Goal: Task Accomplishment & Management: Manage account settings

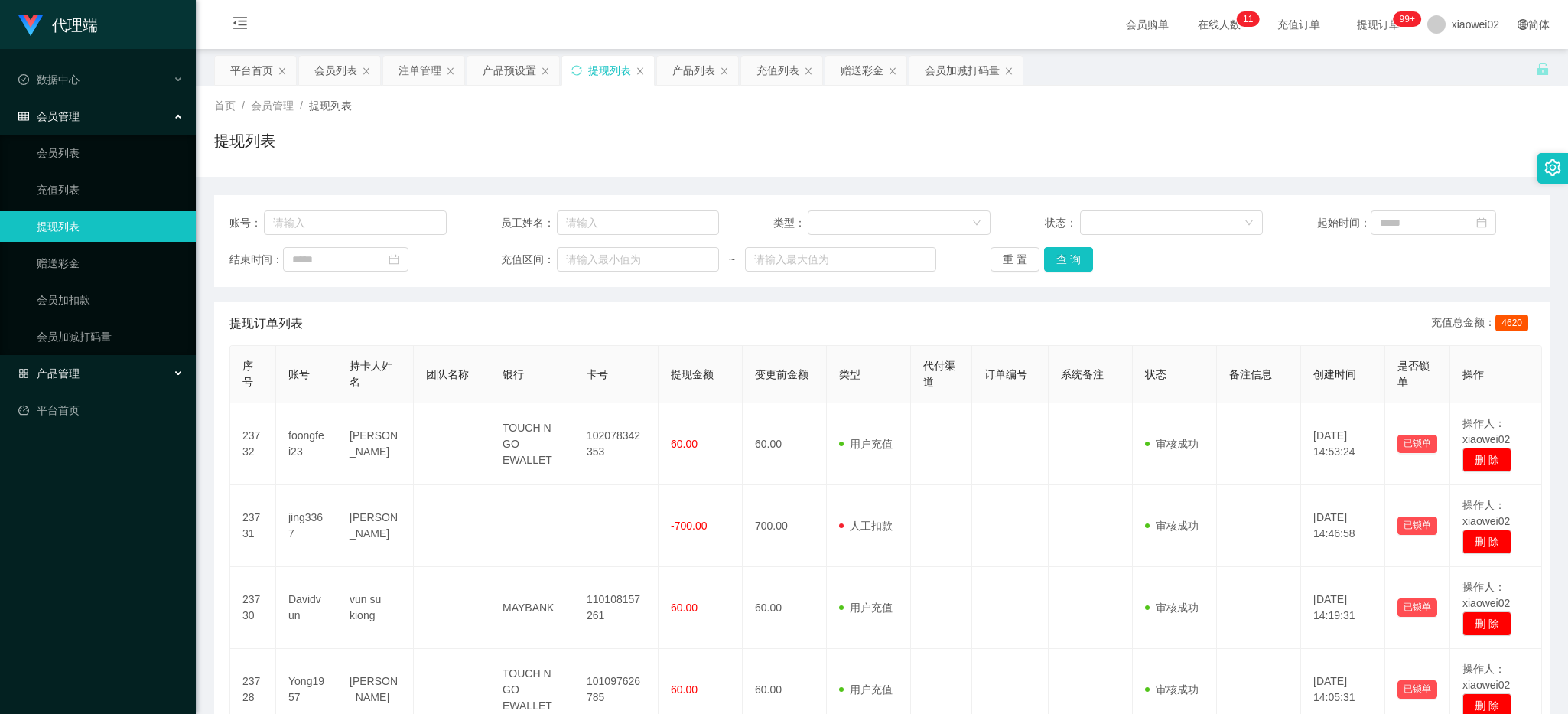
click at [102, 362] on div "产品管理" at bounding box center [98, 373] width 196 height 31
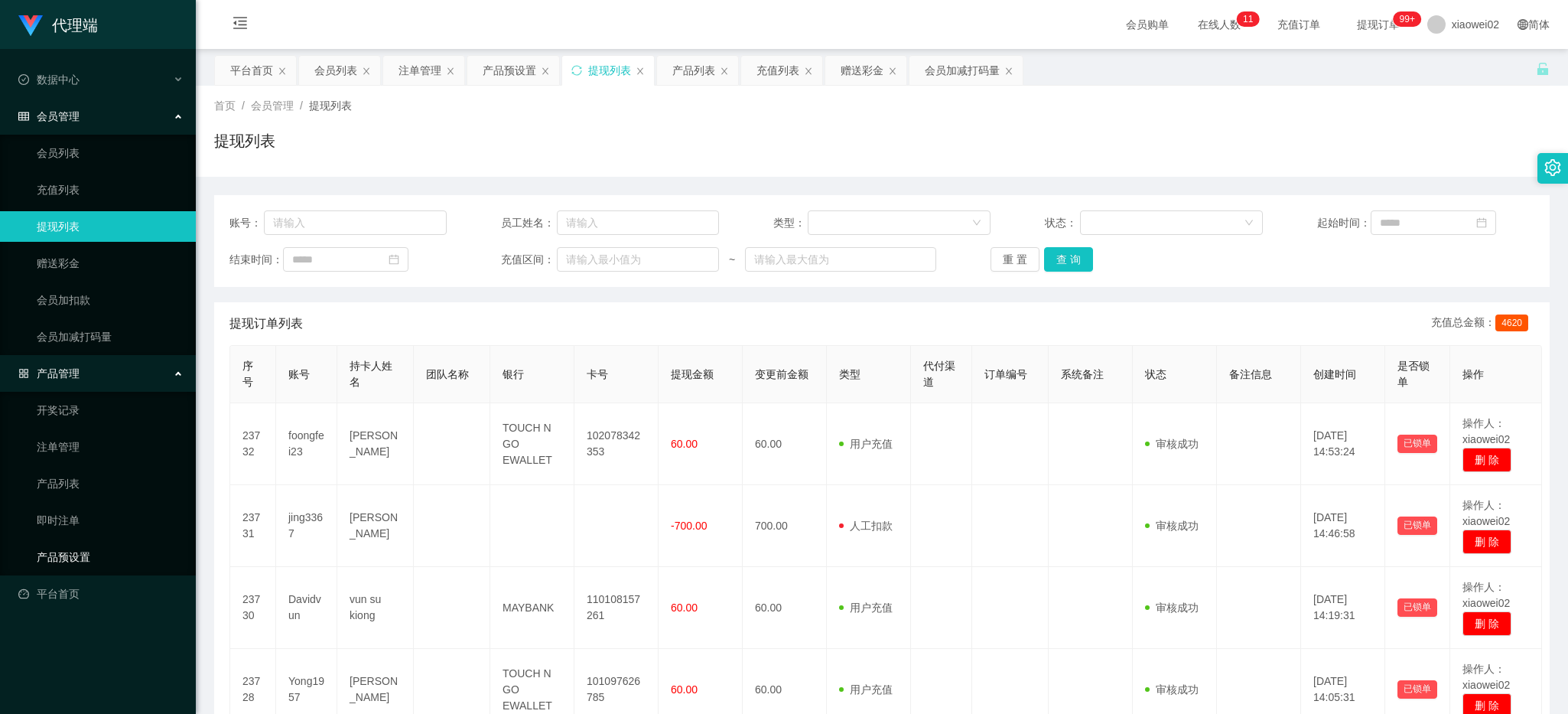
click at [103, 555] on link "产品预设置" at bounding box center [110, 558] width 147 height 31
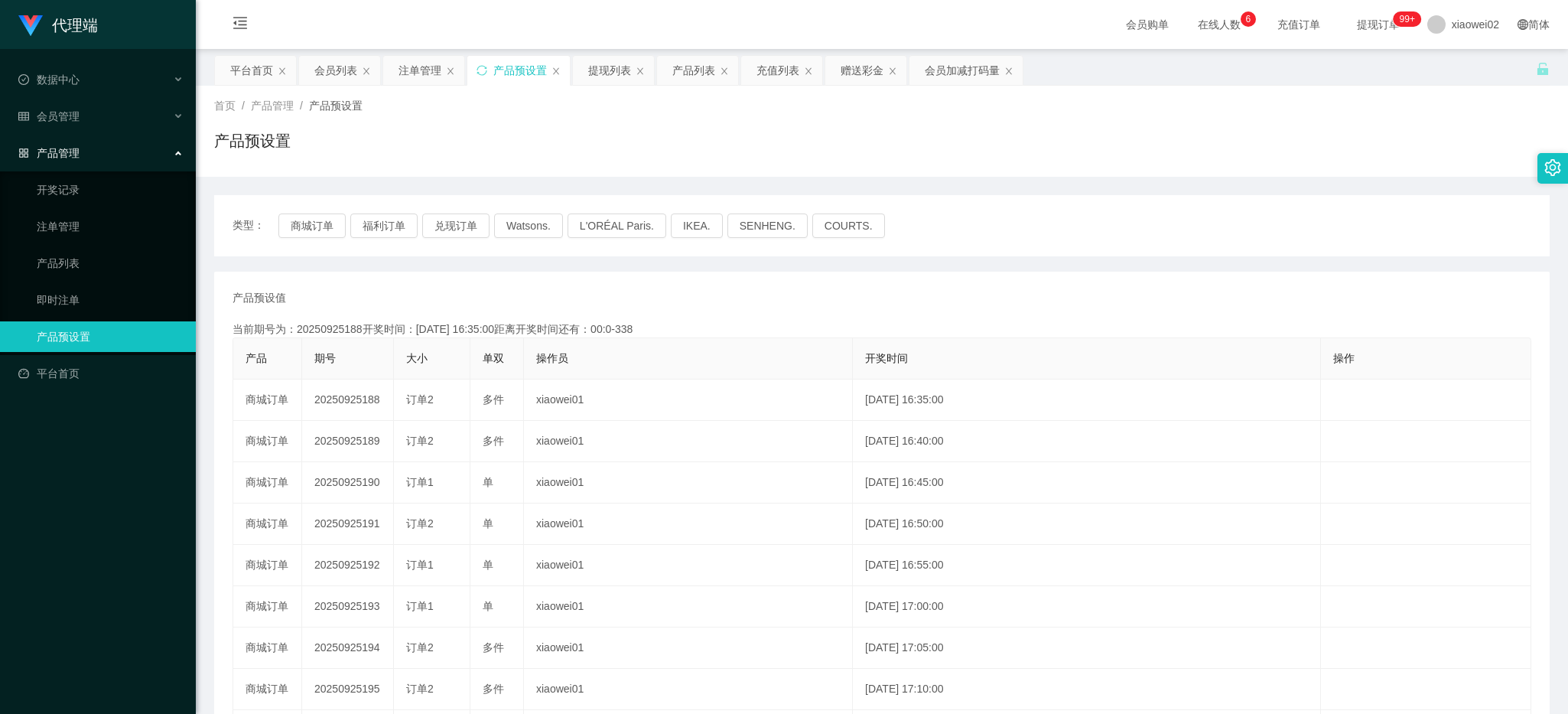
drag, startPoint x: 147, startPoint y: 636, endPoint x: 163, endPoint y: 622, distance: 21.3
click at [151, 632] on div "代理端 数据中心 会员管理 产品管理 开奖记录 注单管理 产品列表 即时注单 产品预设置 平台首页" at bounding box center [98, 357] width 196 height 714
click at [59, 112] on span "会员管理" at bounding box center [49, 117] width 61 height 13
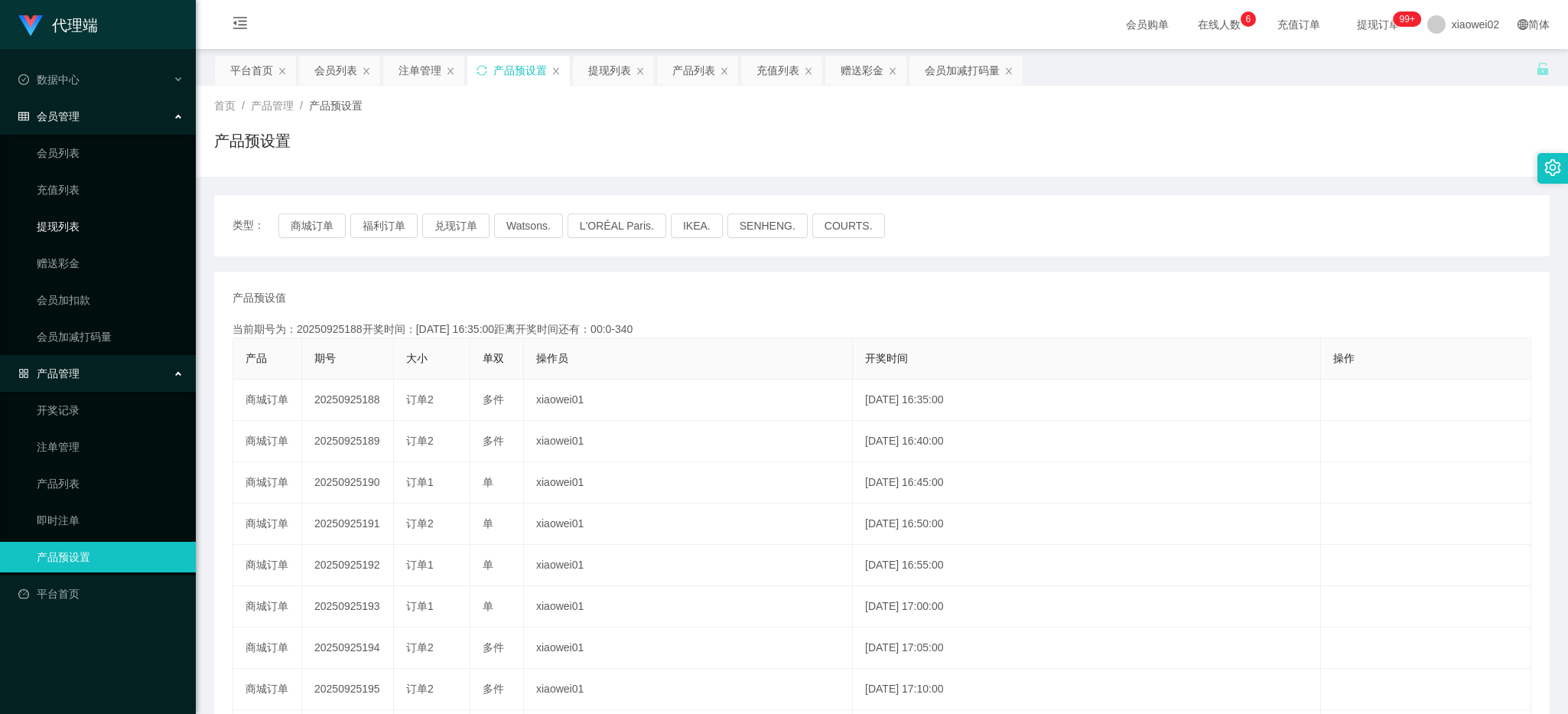
click at [89, 234] on link "提现列表" at bounding box center [110, 227] width 147 height 31
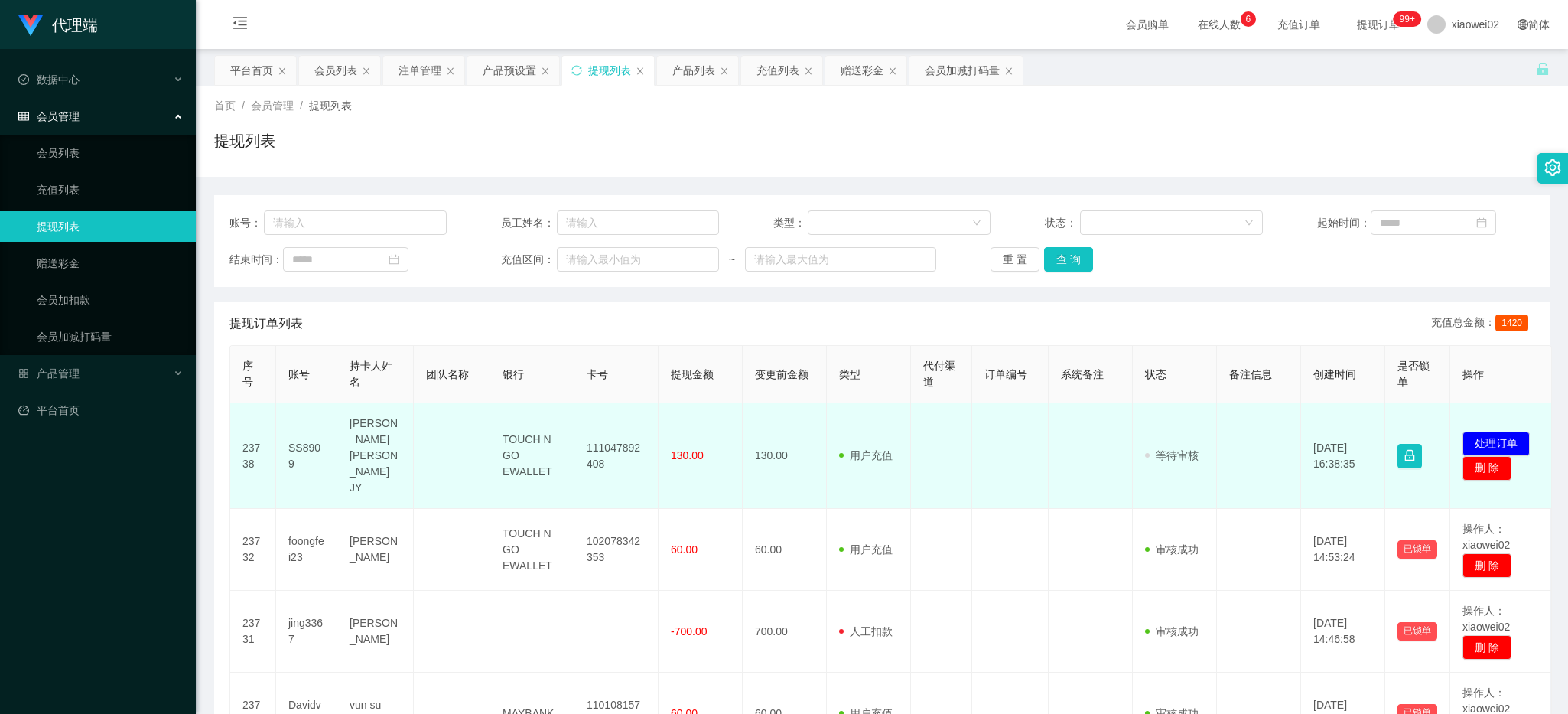
click at [618, 438] on td "111047892408" at bounding box center [616, 456] width 84 height 106
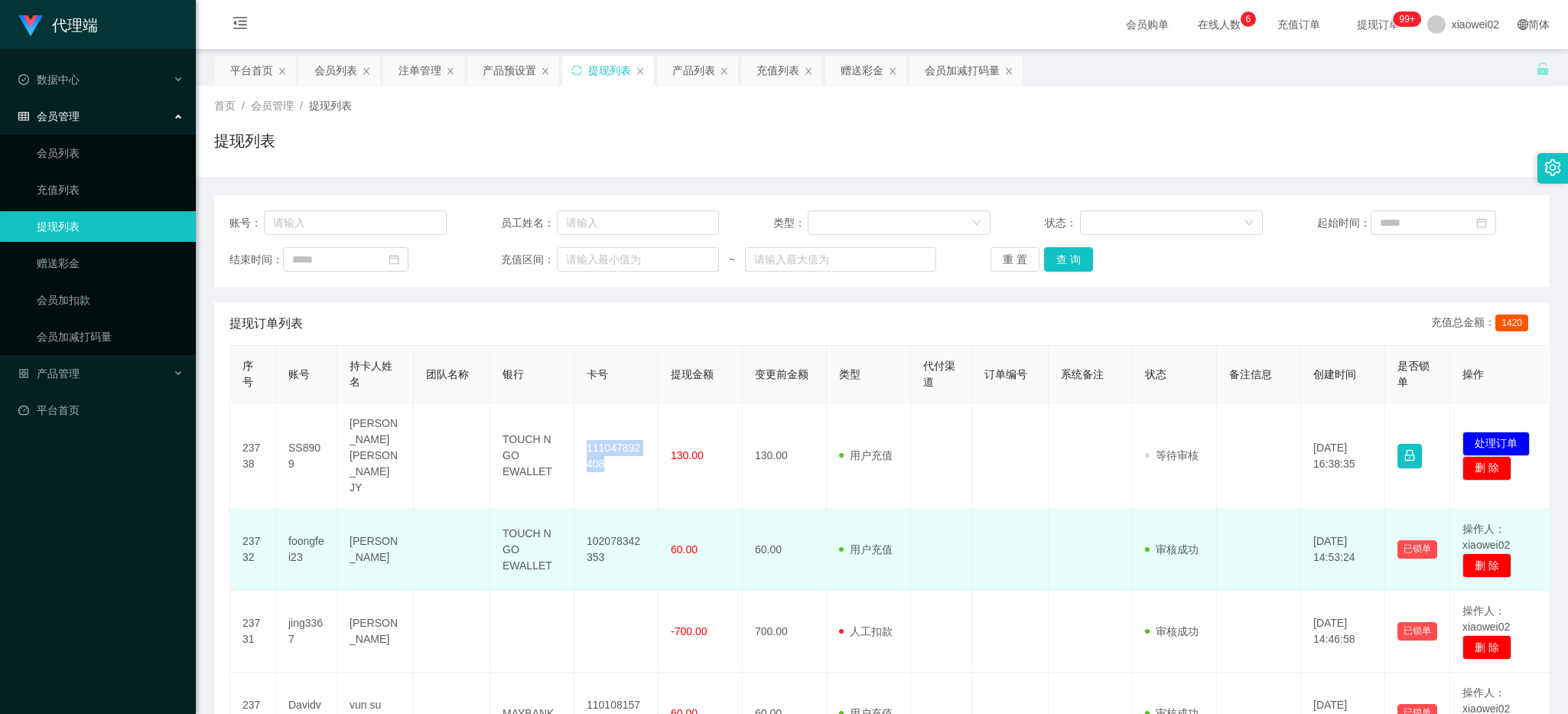
copy td "111047892408"
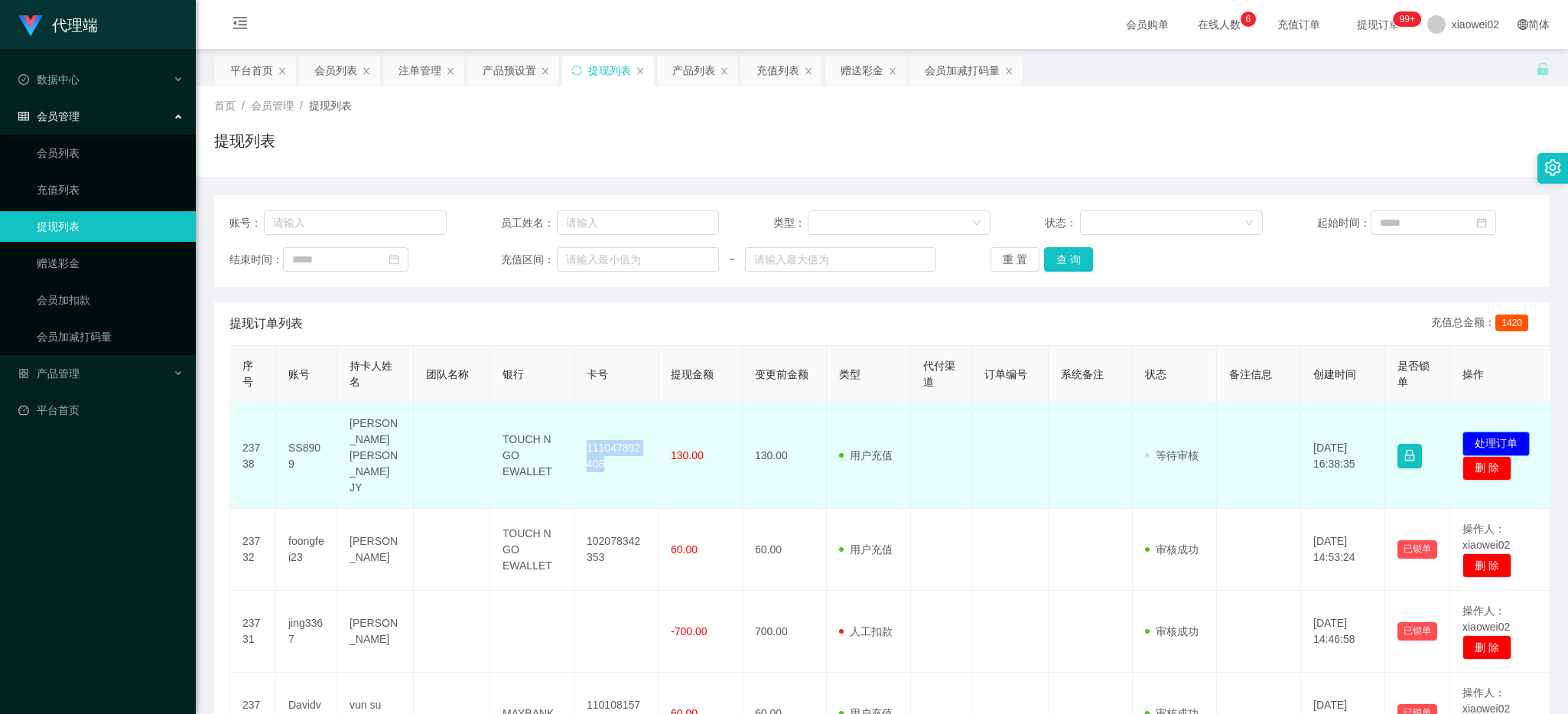
click at [1531, 422] on td "发起代付 处理订单 删 除" at bounding box center [1501, 456] width 102 height 106
click at [1506, 432] on button "处理订单" at bounding box center [1496, 444] width 68 height 24
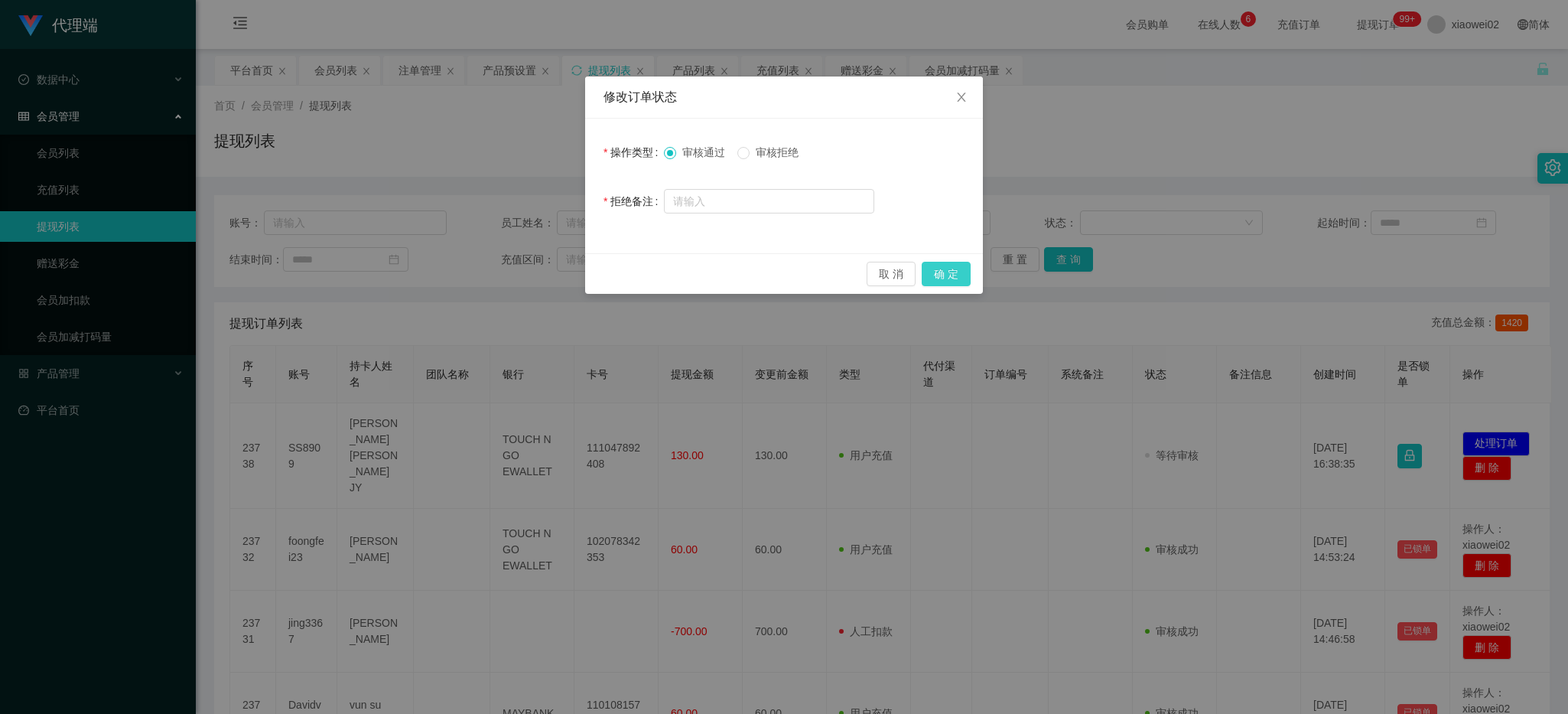
click at [954, 265] on button "确 定" at bounding box center [946, 274] width 49 height 24
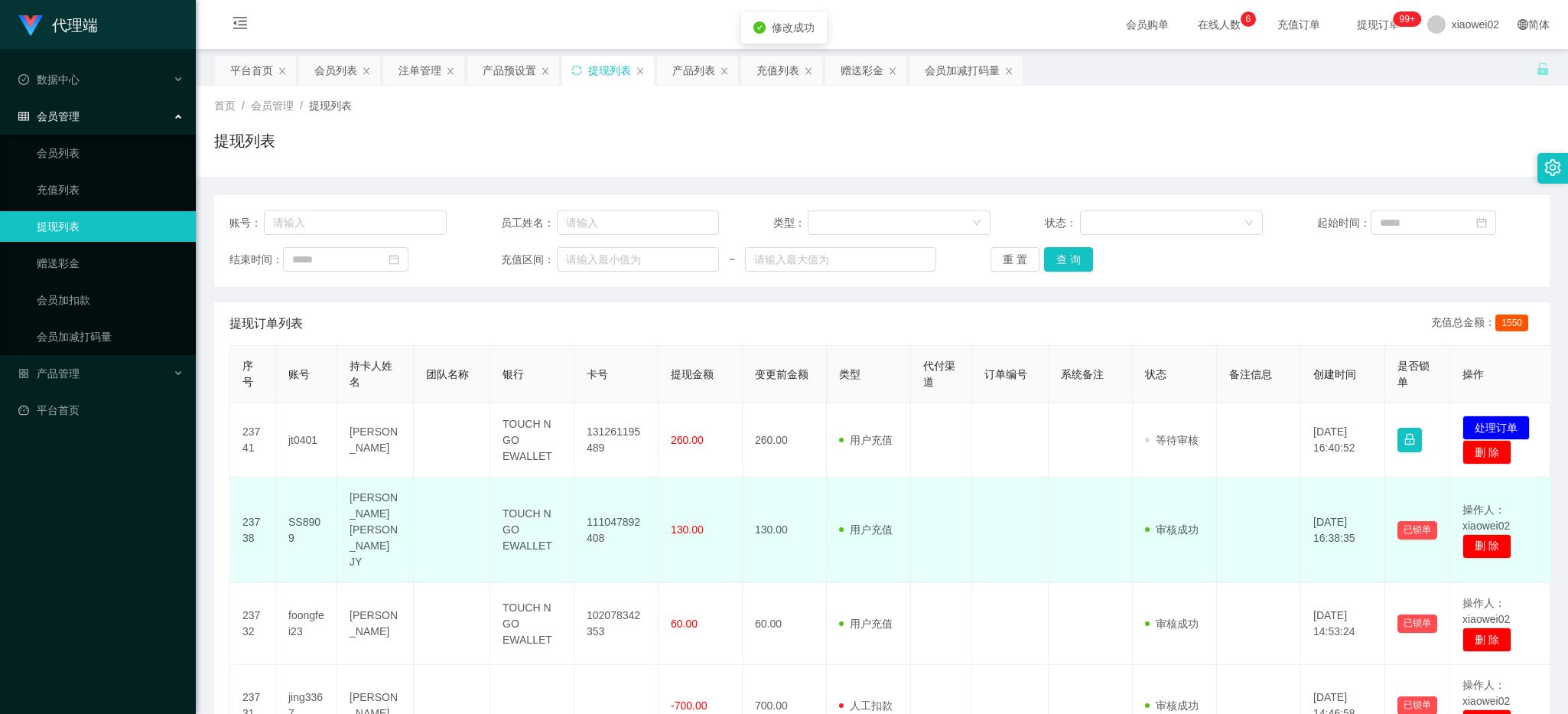
drag, startPoint x: 423, startPoint y: 578, endPoint x: 453, endPoint y: 559, distance: 35.5
click at [423, 583] on td at bounding box center [452, 624] width 77 height 82
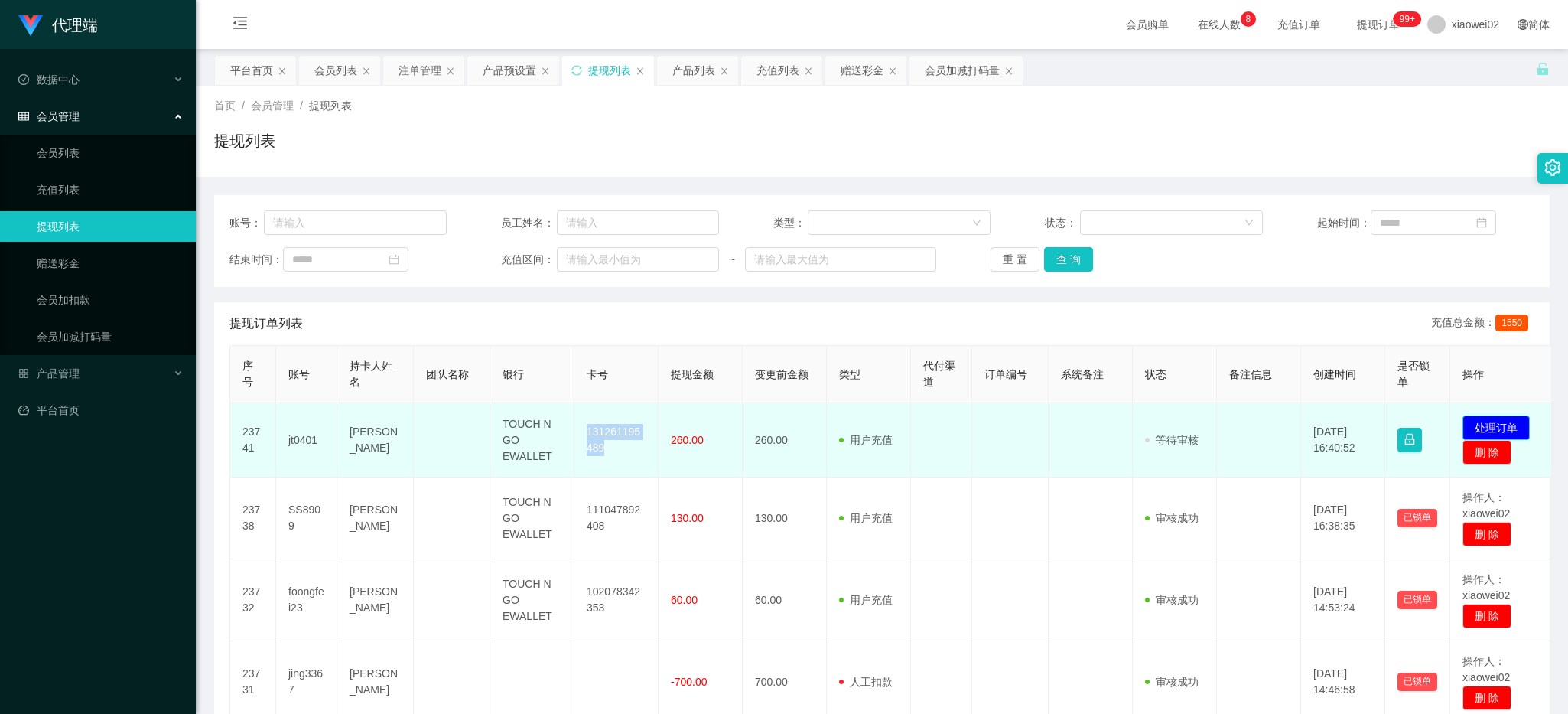
click at [1473, 422] on button "处理订单" at bounding box center [1496, 427] width 68 height 24
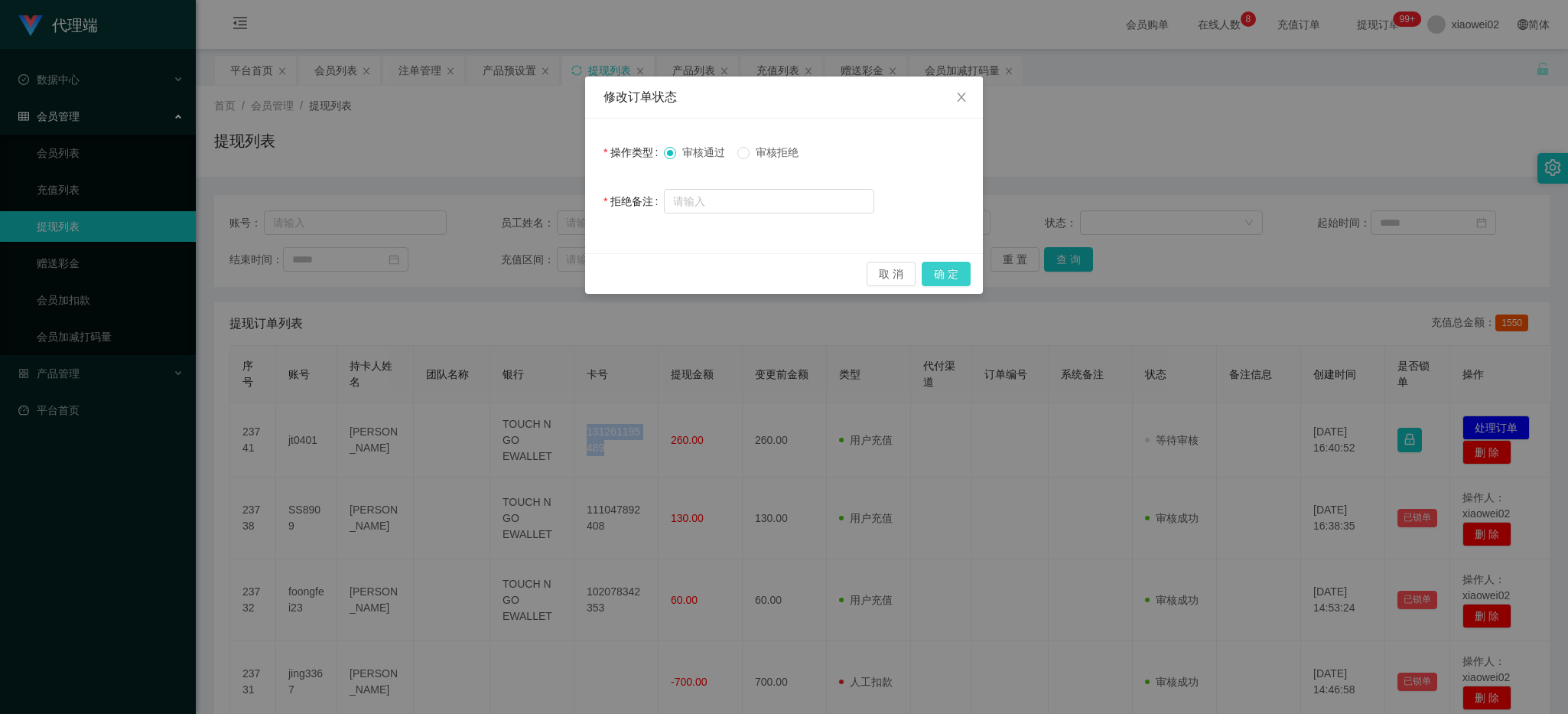
click at [955, 276] on button "确 定" at bounding box center [946, 274] width 49 height 24
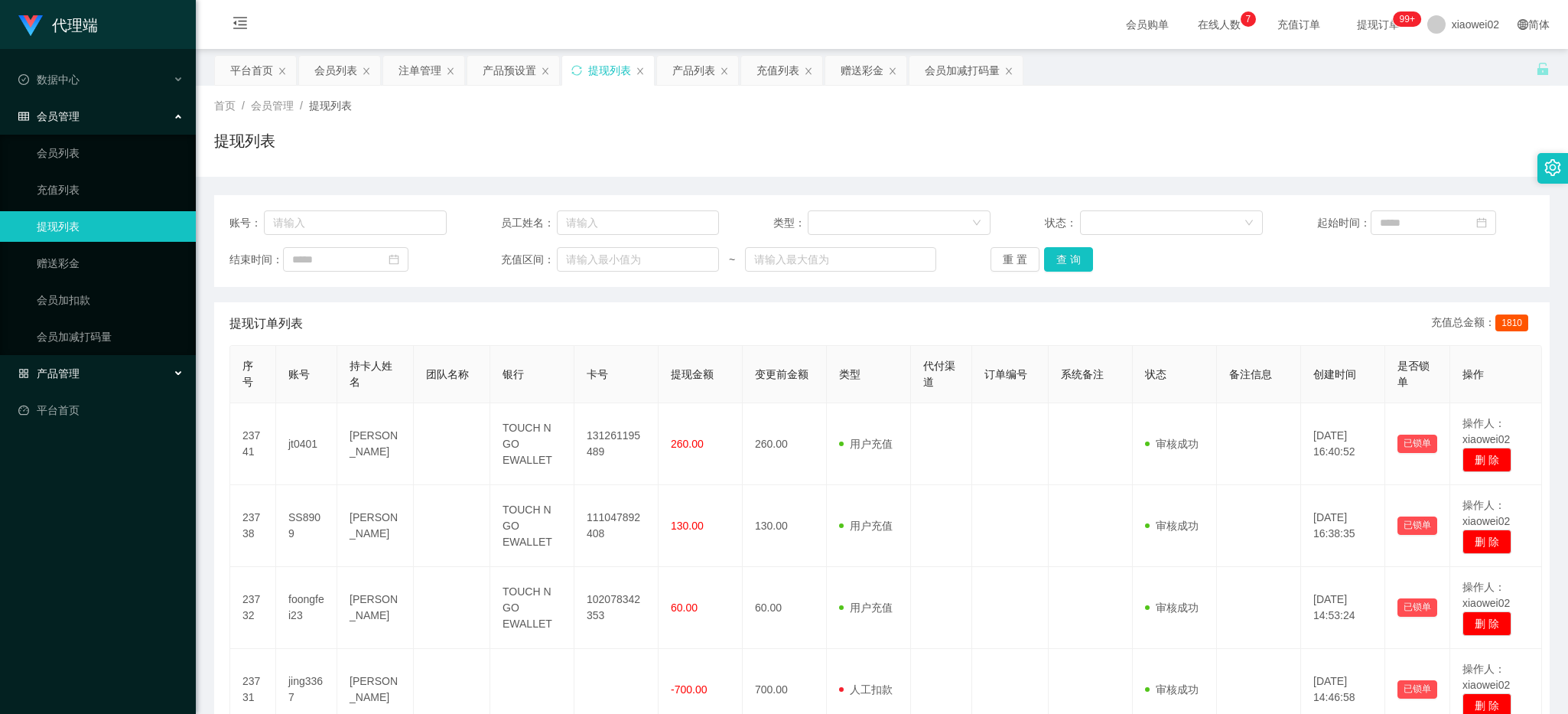
click at [96, 375] on div "产品管理" at bounding box center [98, 373] width 196 height 31
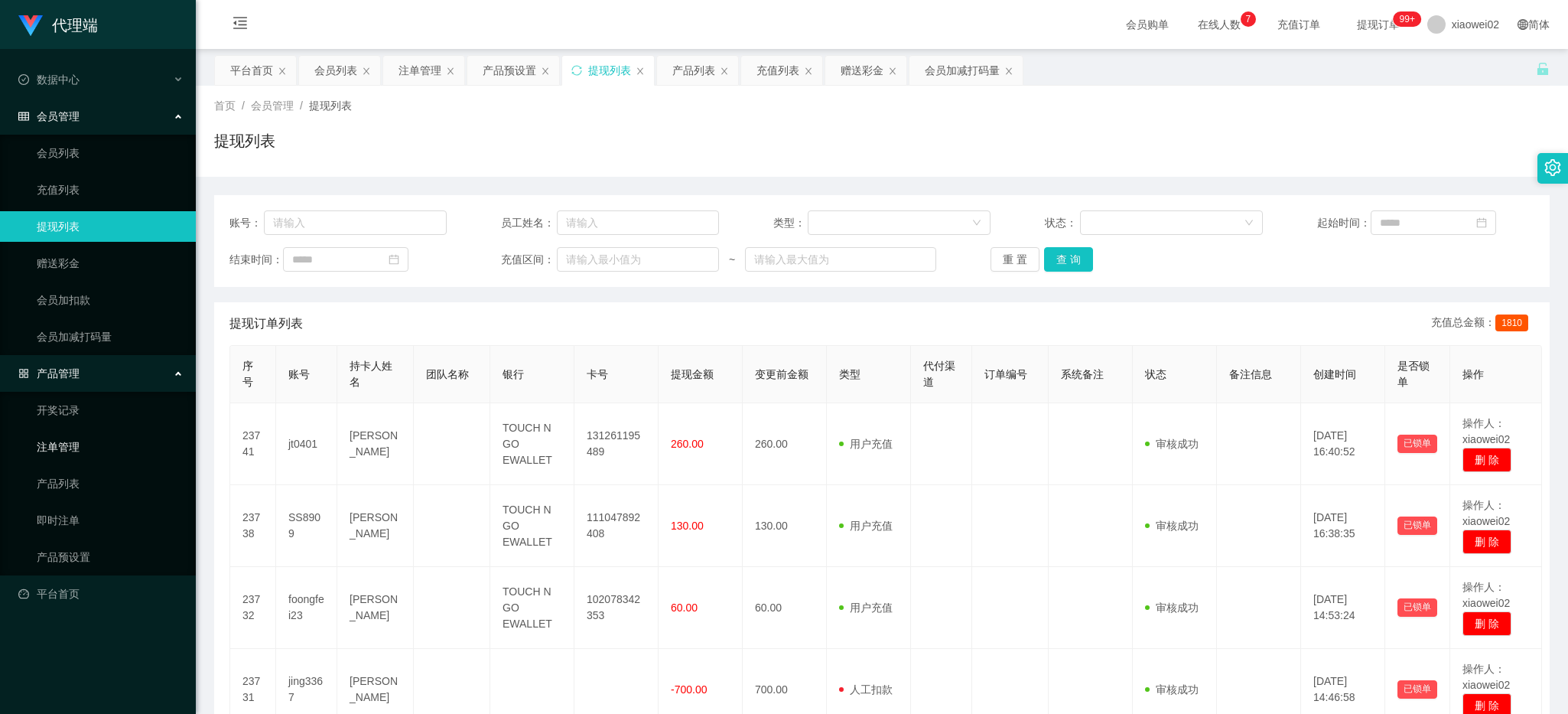
click at [102, 449] on link "注单管理" at bounding box center [110, 447] width 147 height 31
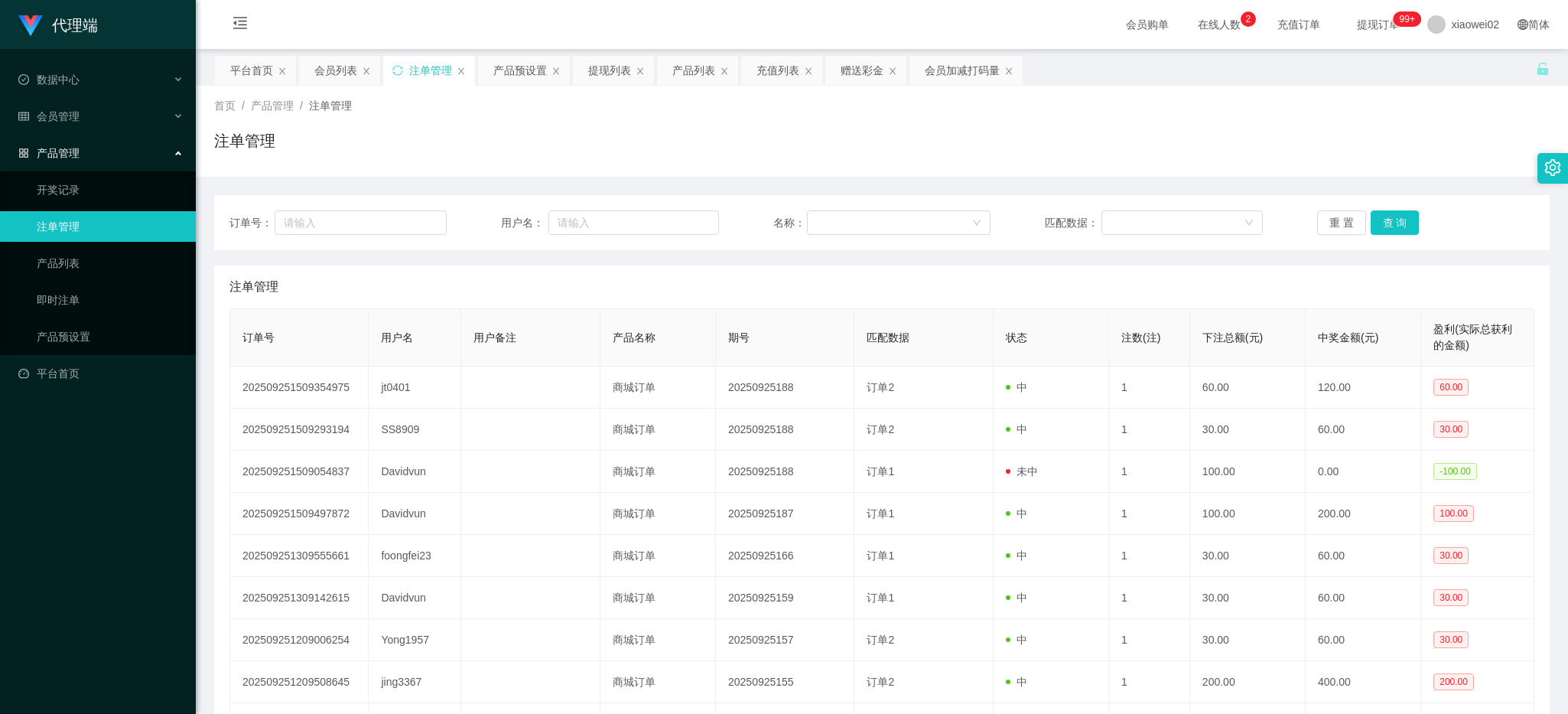
click at [1499, 99] on div "首页 / 产品管理 / 注单管理 /" at bounding box center [882, 106] width 1336 height 16
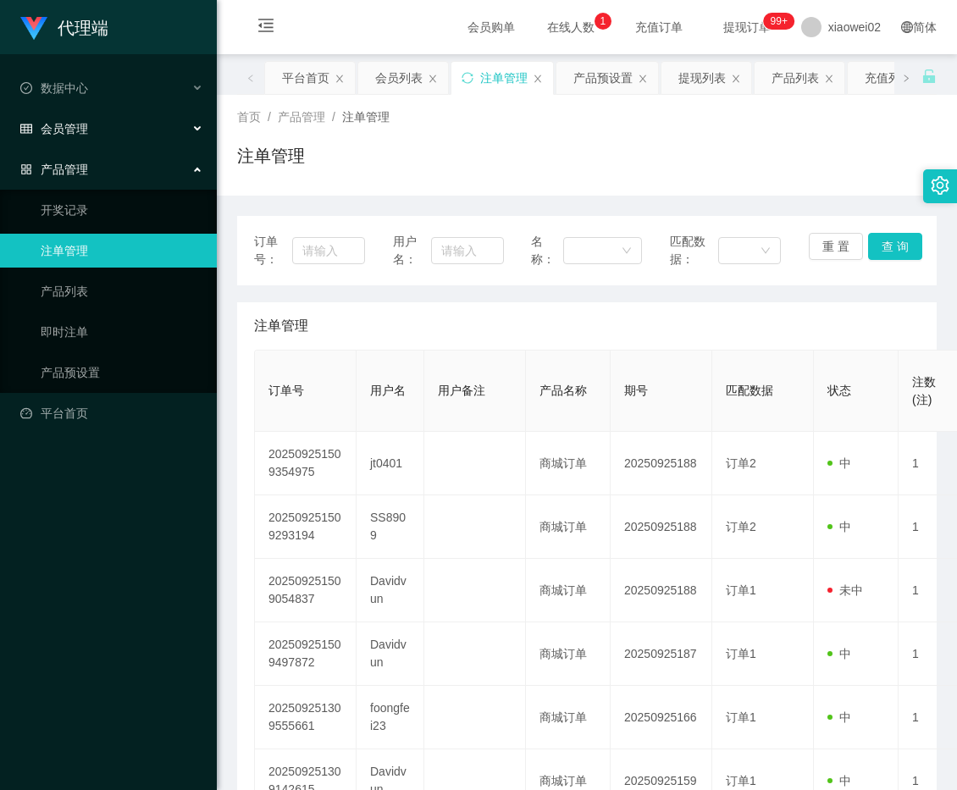
click at [75, 122] on span "会员管理" at bounding box center [54, 129] width 68 height 14
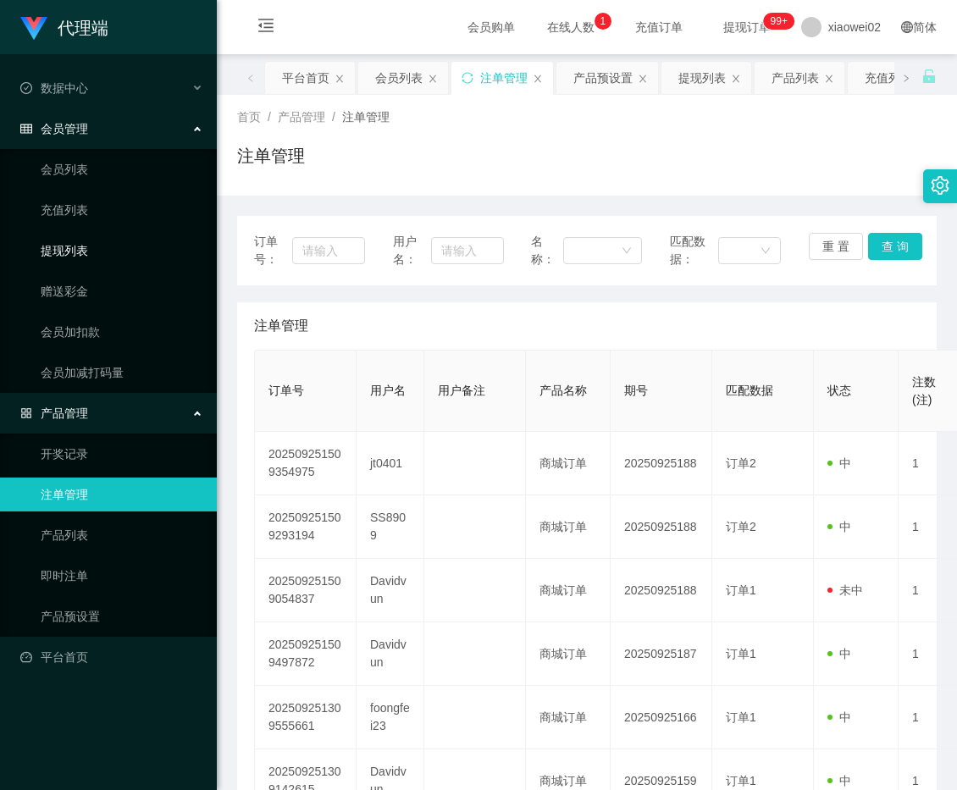
click at [91, 240] on link "提现列表" at bounding box center [122, 251] width 163 height 34
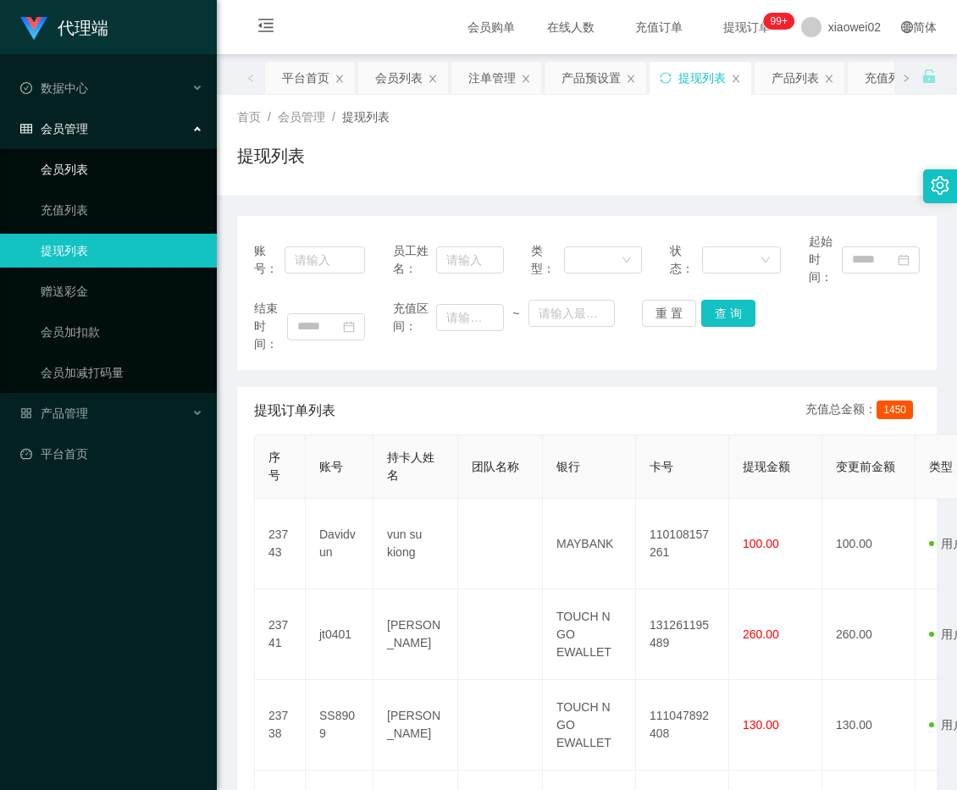
click at [85, 158] on link "会员列表" at bounding box center [122, 169] width 163 height 34
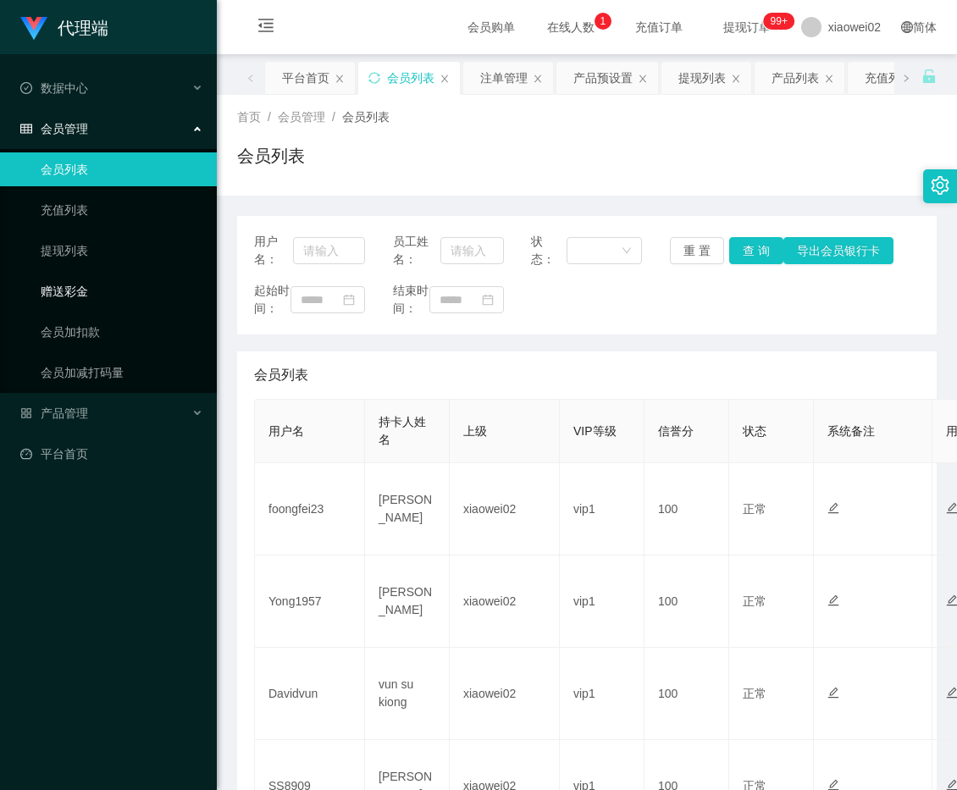
click at [129, 299] on link "赠送彩金" at bounding box center [122, 291] width 163 height 34
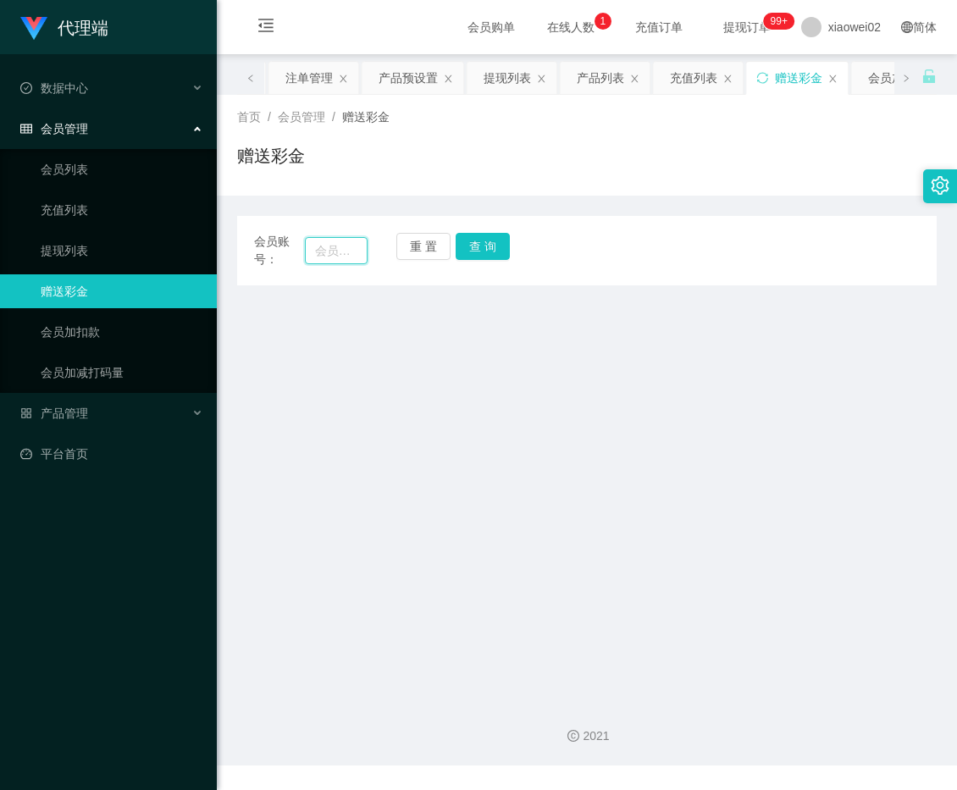
click at [309, 240] on input "text" at bounding box center [337, 250] width 64 height 27
paste input "hong4658"
type input "hong4658"
drag, startPoint x: 440, startPoint y: 248, endPoint x: 436, endPoint y: 264, distance: 16.6
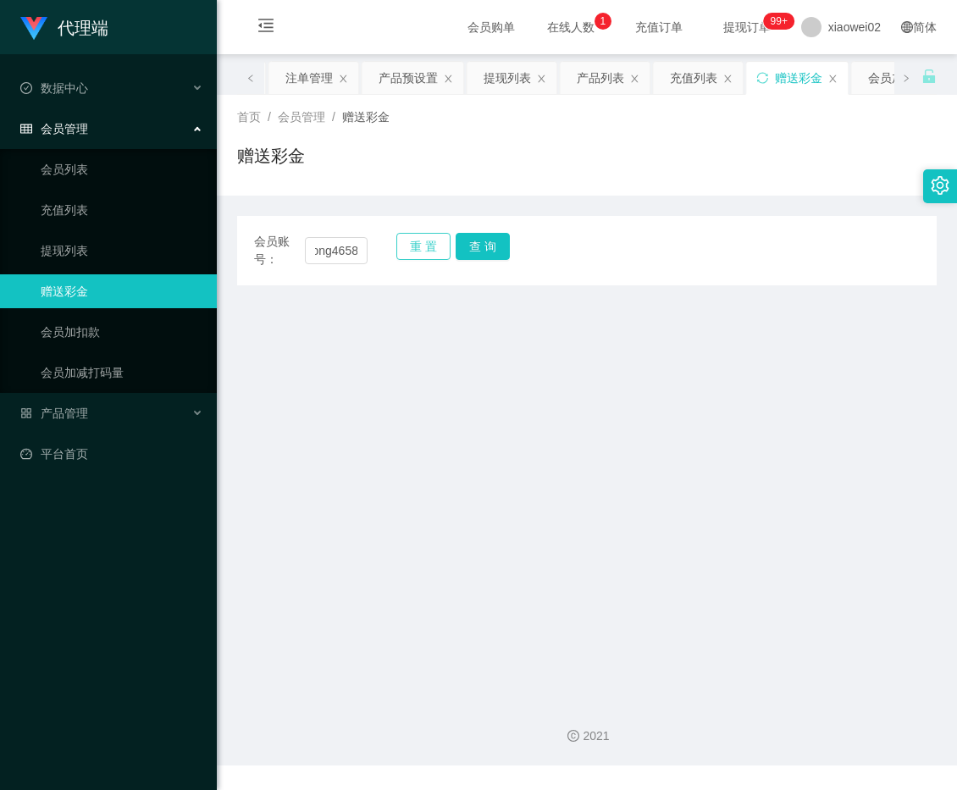
click at [440, 248] on button "重 置" at bounding box center [423, 246] width 54 height 27
drag, startPoint x: 335, startPoint y: 251, endPoint x: 395, endPoint y: 254, distance: 59.4
click at [335, 251] on input "text" at bounding box center [337, 250] width 64 height 27
paste input "hong4658"
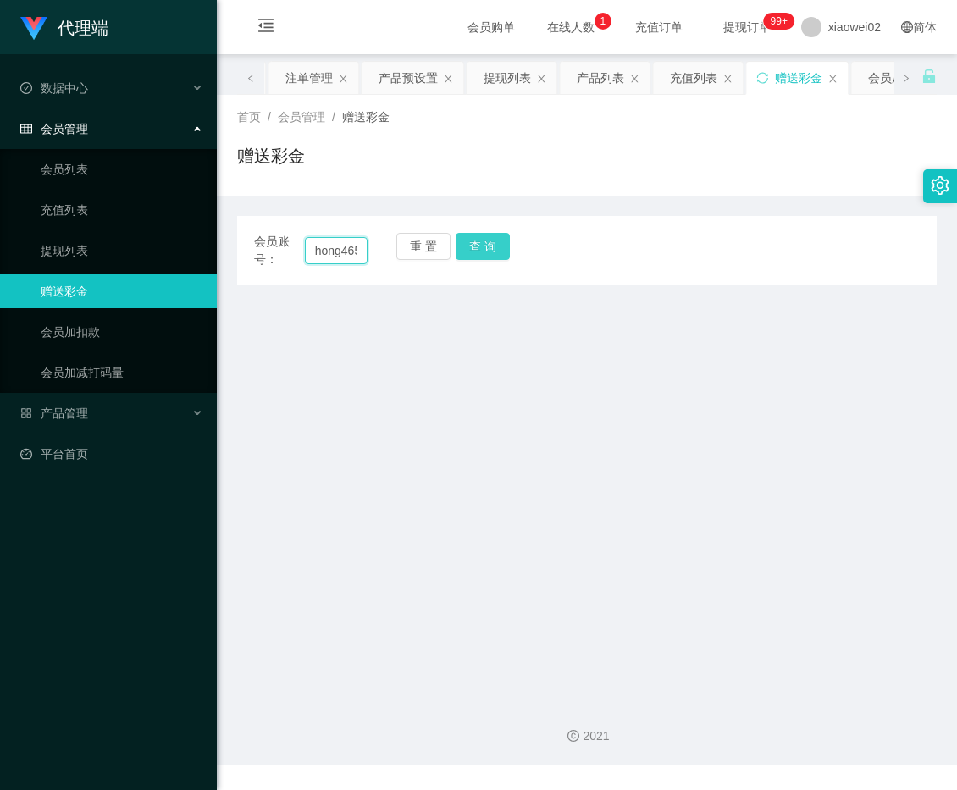
scroll to position [0, 10]
type input "hong4658"
click at [479, 251] on button "查 询" at bounding box center [483, 246] width 54 height 27
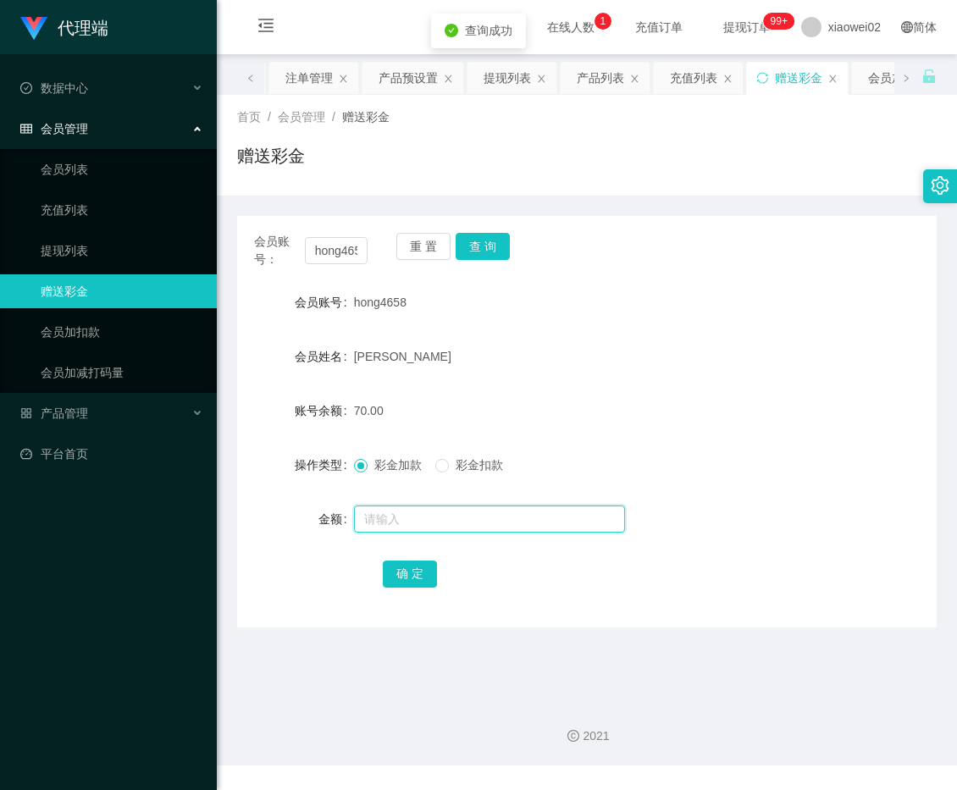
click at [408, 519] on input "text" at bounding box center [489, 519] width 271 height 27
click at [420, 257] on button "重 置" at bounding box center [423, 246] width 54 height 27
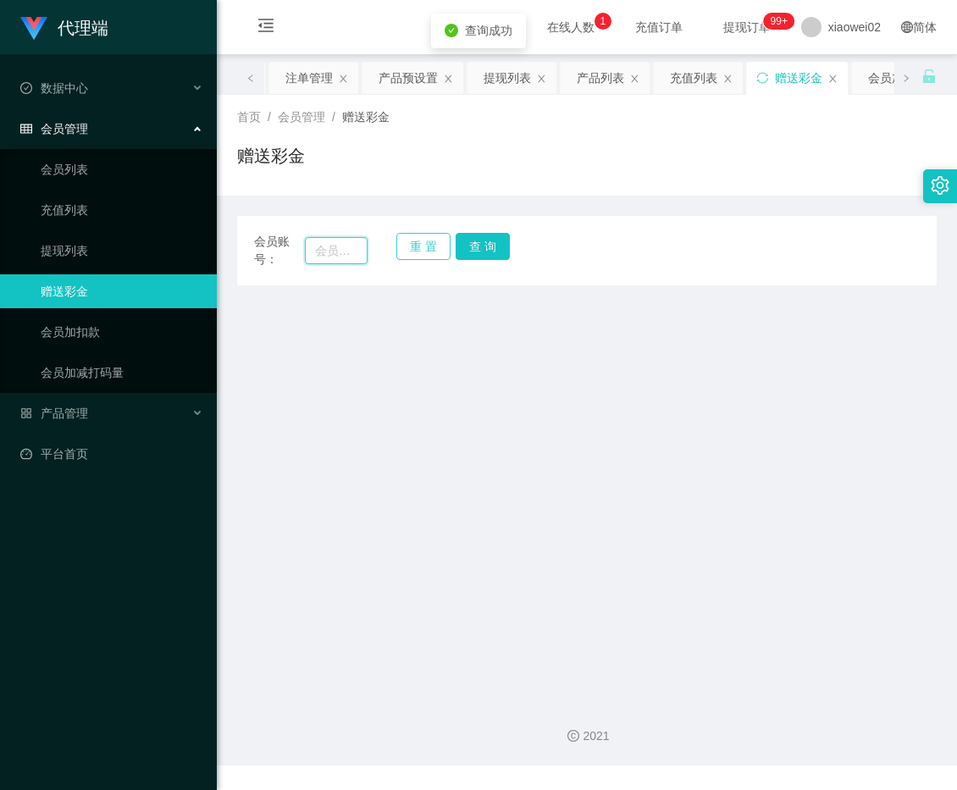
drag, startPoint x: 343, startPoint y: 257, endPoint x: 400, endPoint y: 255, distance: 56.8
click at [343, 257] on input "text" at bounding box center [337, 250] width 64 height 27
paste input "hong4658"
type input "hong4658"
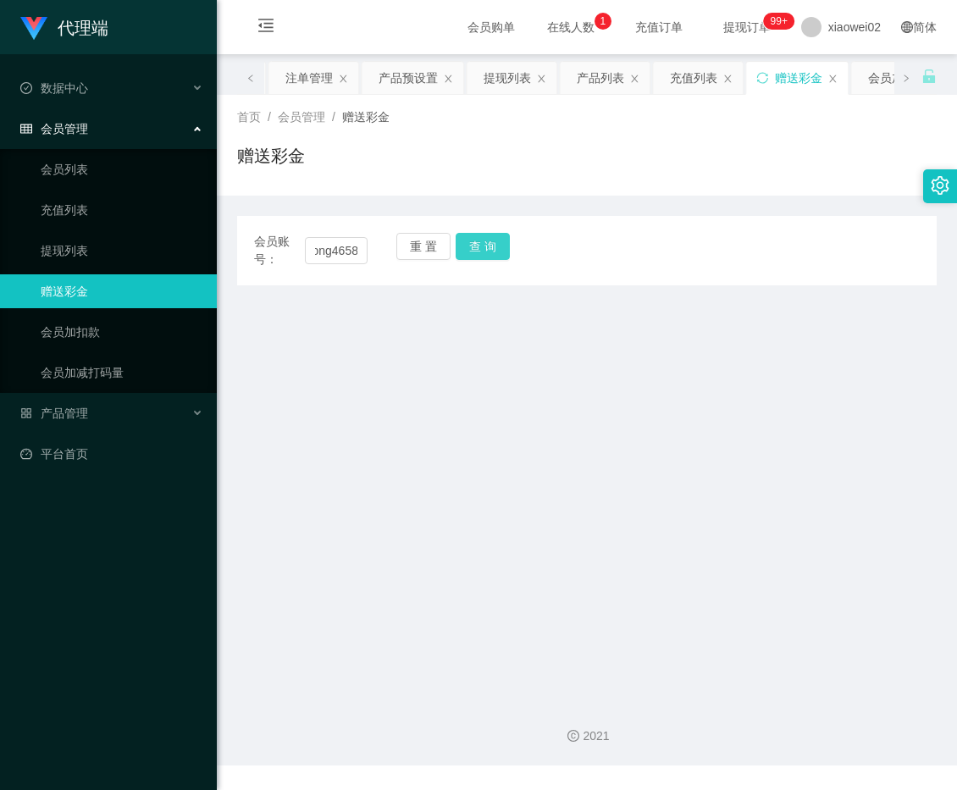
scroll to position [0, 0]
click at [479, 246] on button "查 询" at bounding box center [483, 246] width 54 height 27
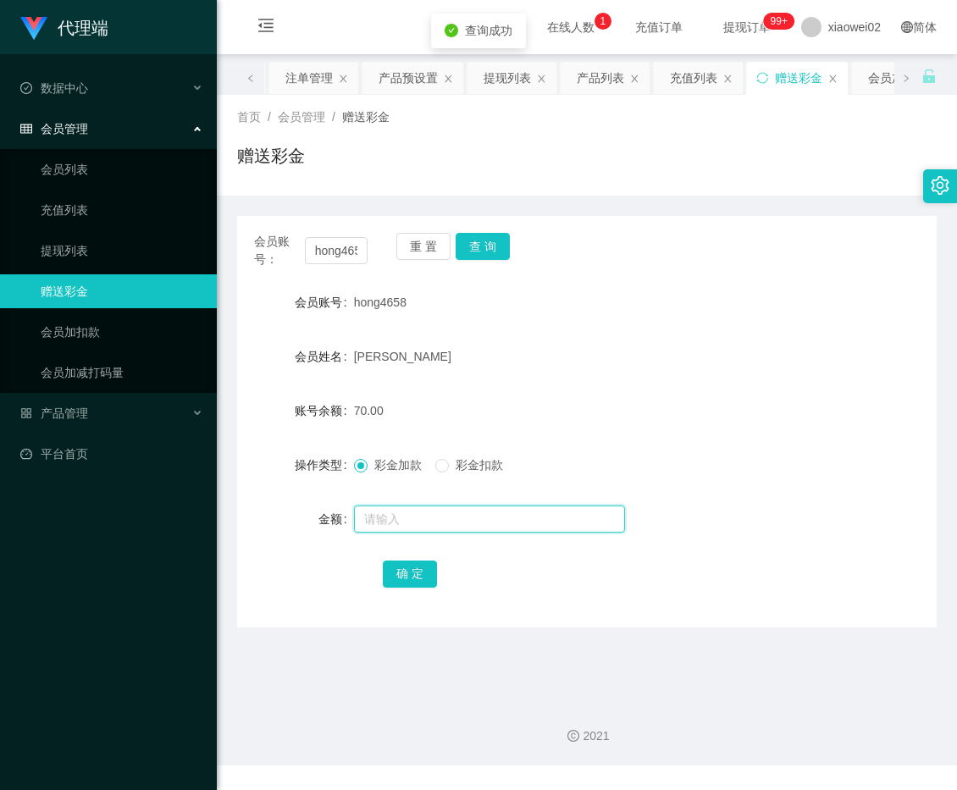
click at [422, 511] on input "text" at bounding box center [489, 519] width 271 height 27
type input "30"
click at [412, 566] on button "确 定" at bounding box center [410, 574] width 54 height 27
click at [102, 449] on link "平台首页" at bounding box center [111, 454] width 183 height 34
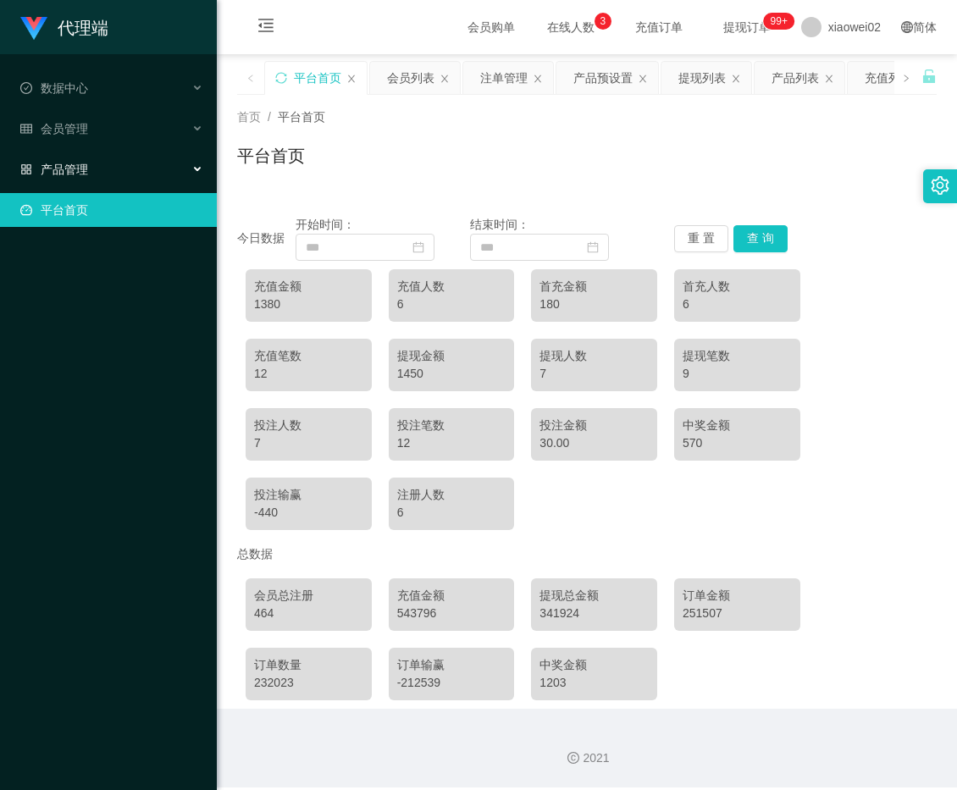
click at [145, 166] on div "产品管理" at bounding box center [108, 169] width 217 height 34
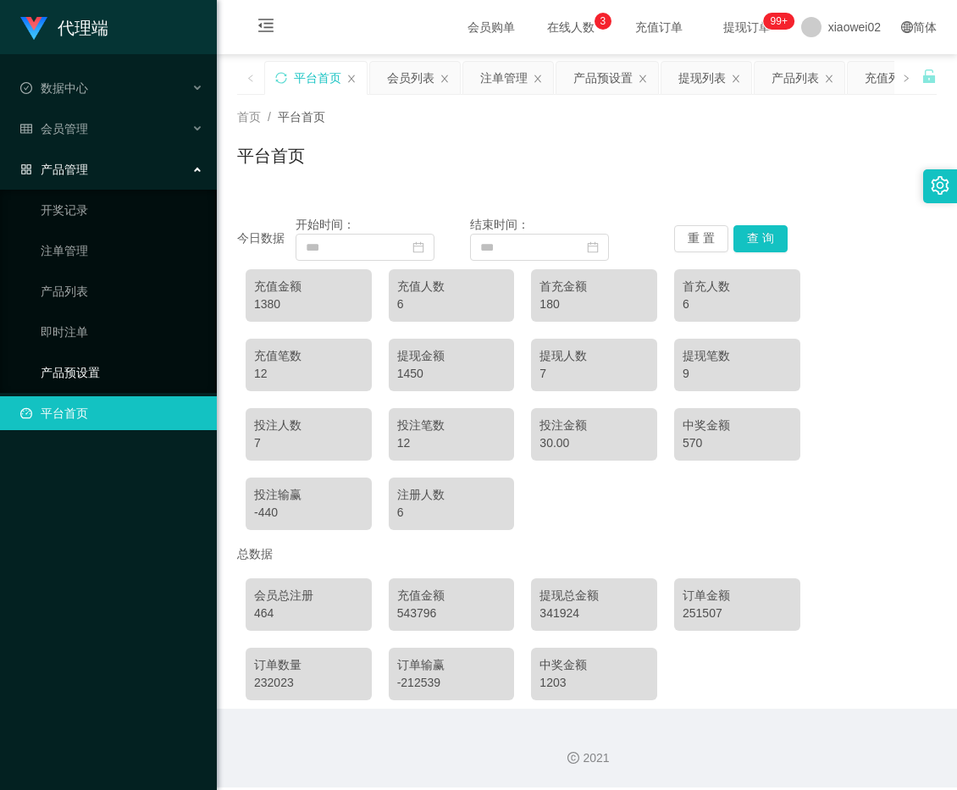
click at [149, 362] on link "产品预设置" at bounding box center [122, 373] width 163 height 34
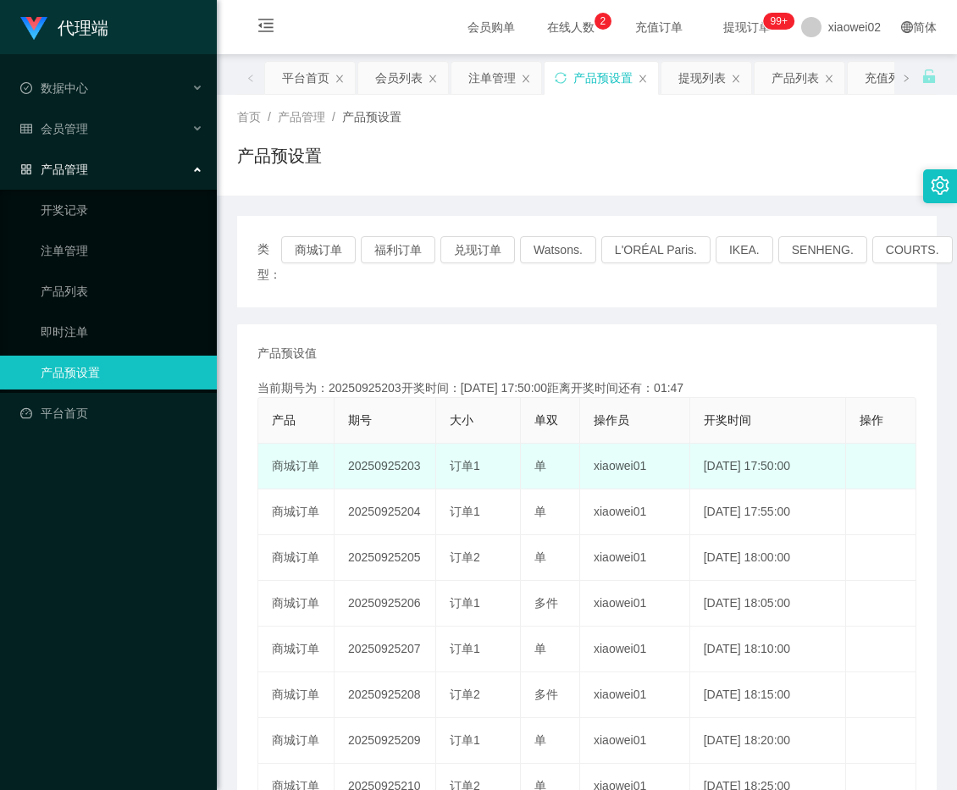
click at [471, 464] on span "订单1" at bounding box center [465, 466] width 30 height 14
copy span "1"
click at [462, 468] on span "订单1" at bounding box center [465, 466] width 30 height 14
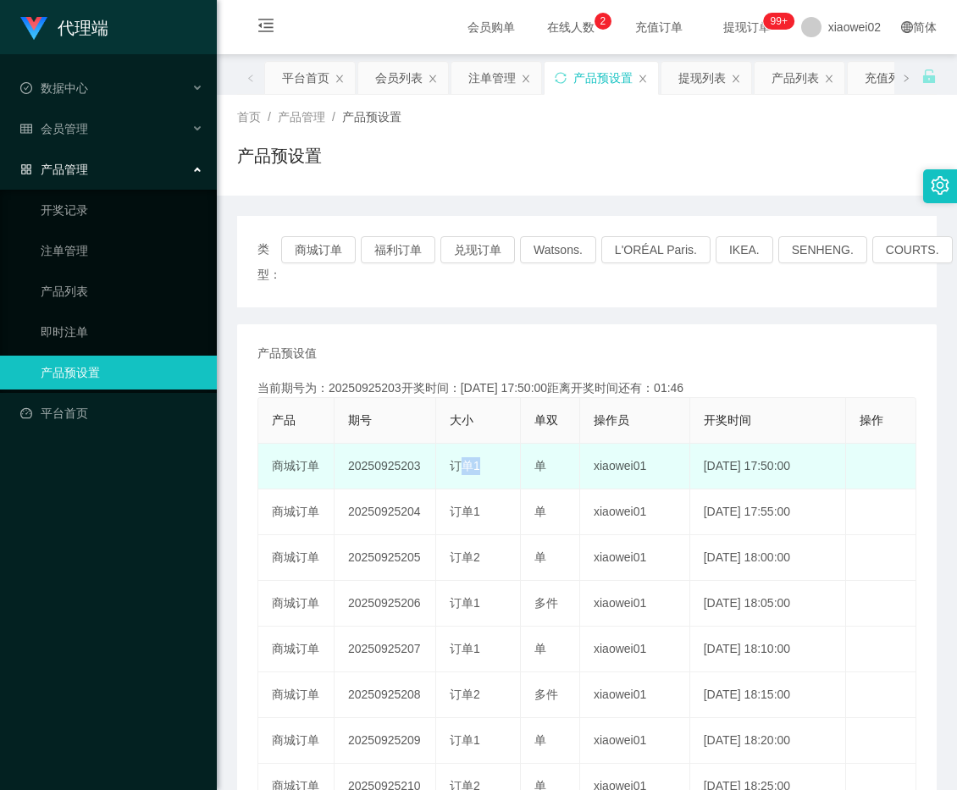
click at [462, 468] on span "订单1" at bounding box center [465, 466] width 30 height 14
copy span "订单1"
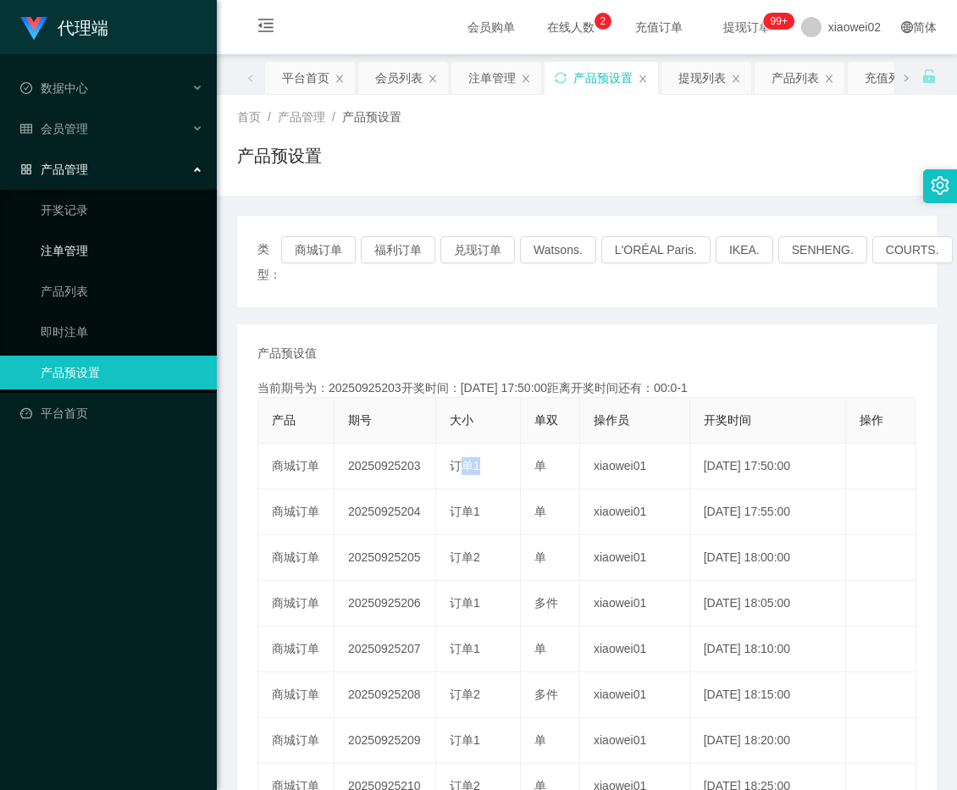
click at [138, 261] on link "注单管理" at bounding box center [122, 251] width 163 height 34
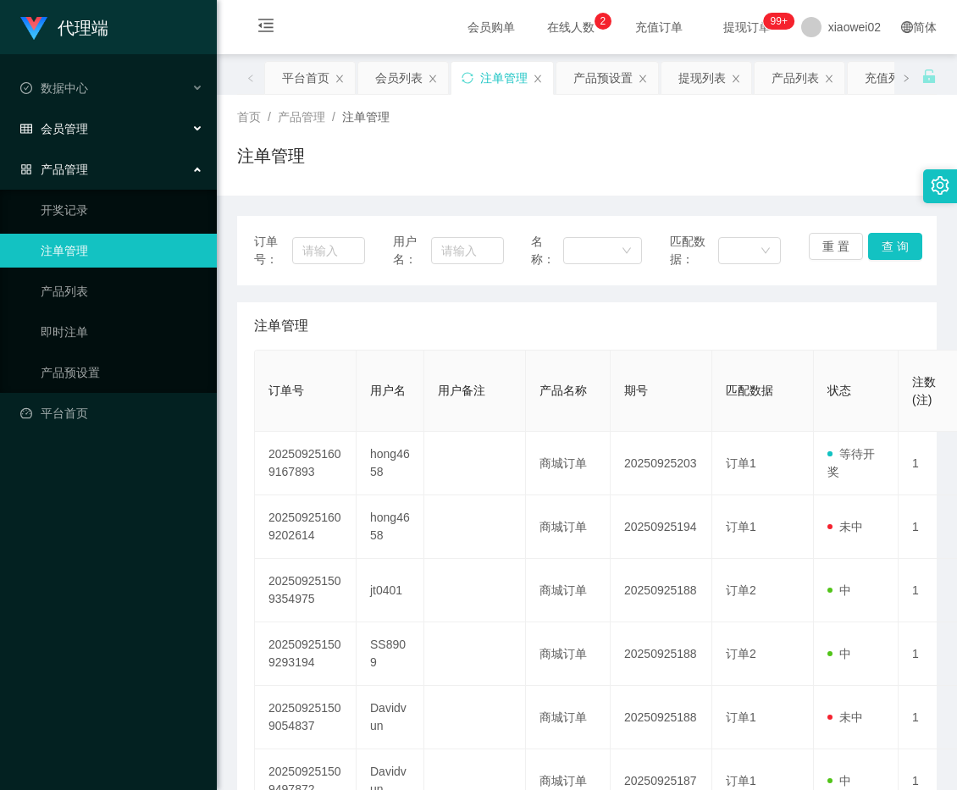
click at [103, 116] on div "会员管理" at bounding box center [108, 129] width 217 height 34
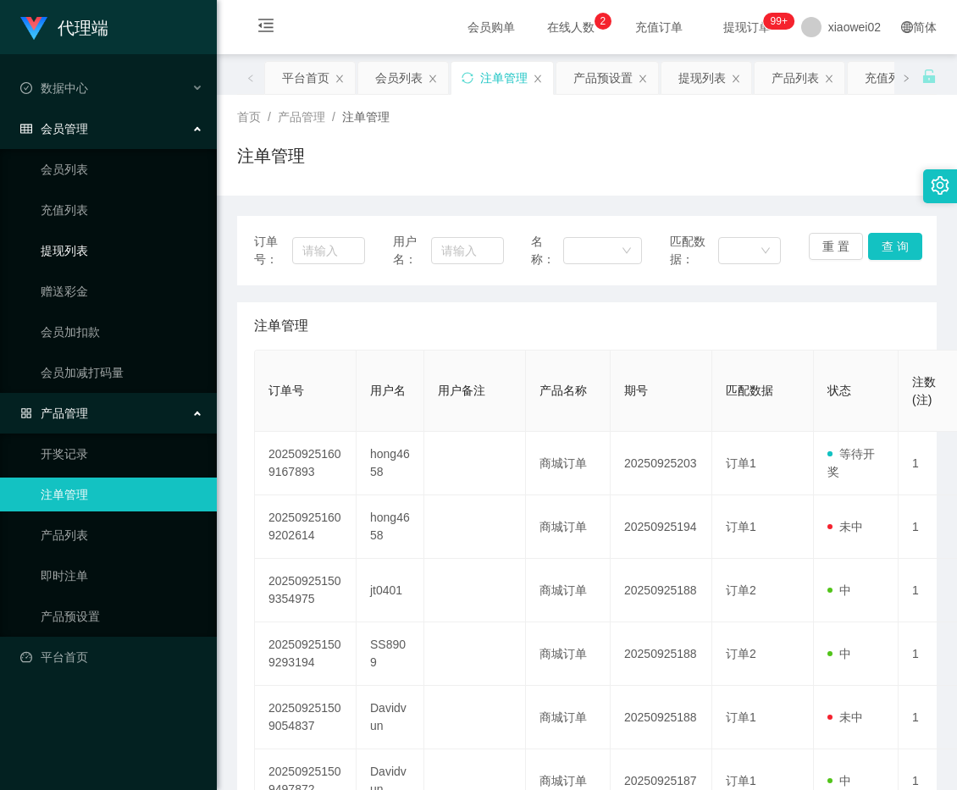
click at [91, 258] on link "提现列表" at bounding box center [122, 251] width 163 height 34
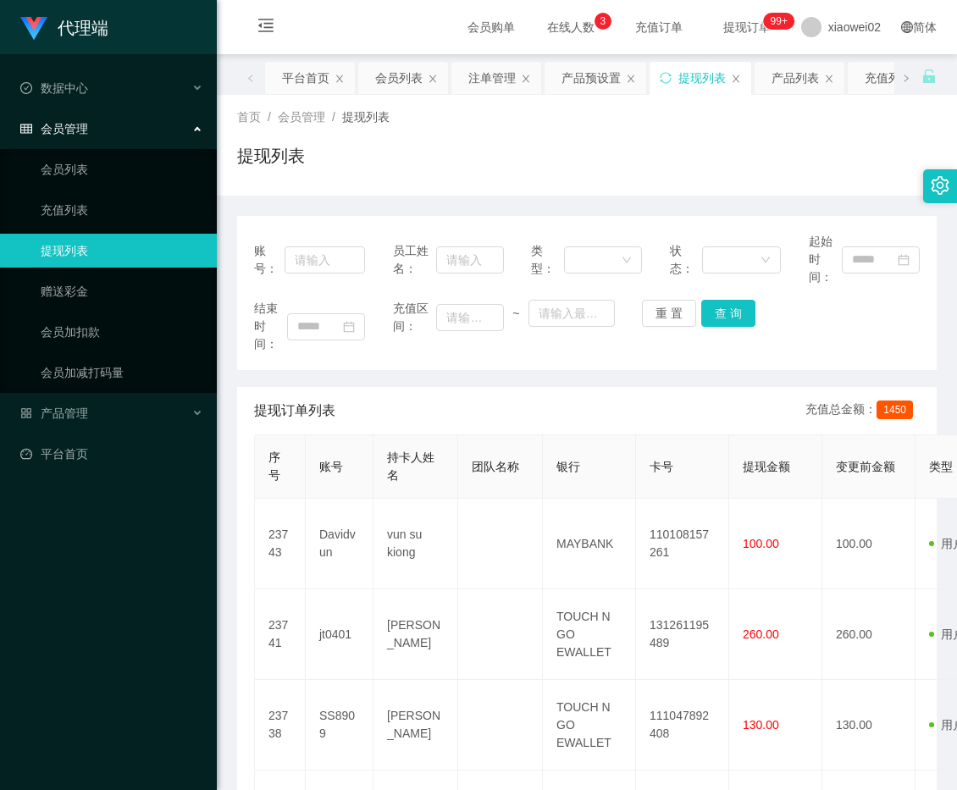
click at [138, 257] on link "提现列表" at bounding box center [122, 251] width 163 height 34
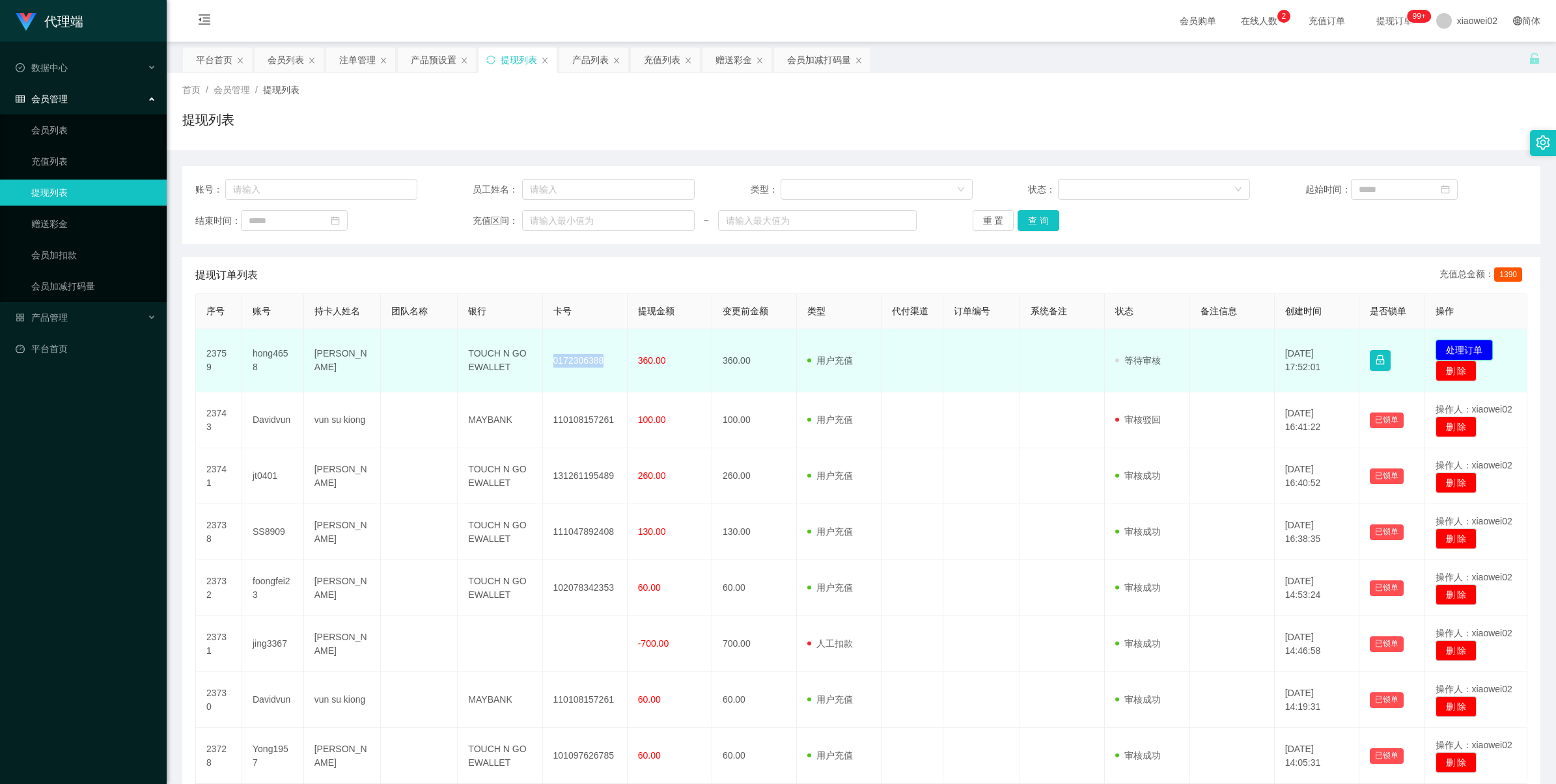
click at [735, 347] on button "处理订单" at bounding box center [1464, 350] width 58 height 21
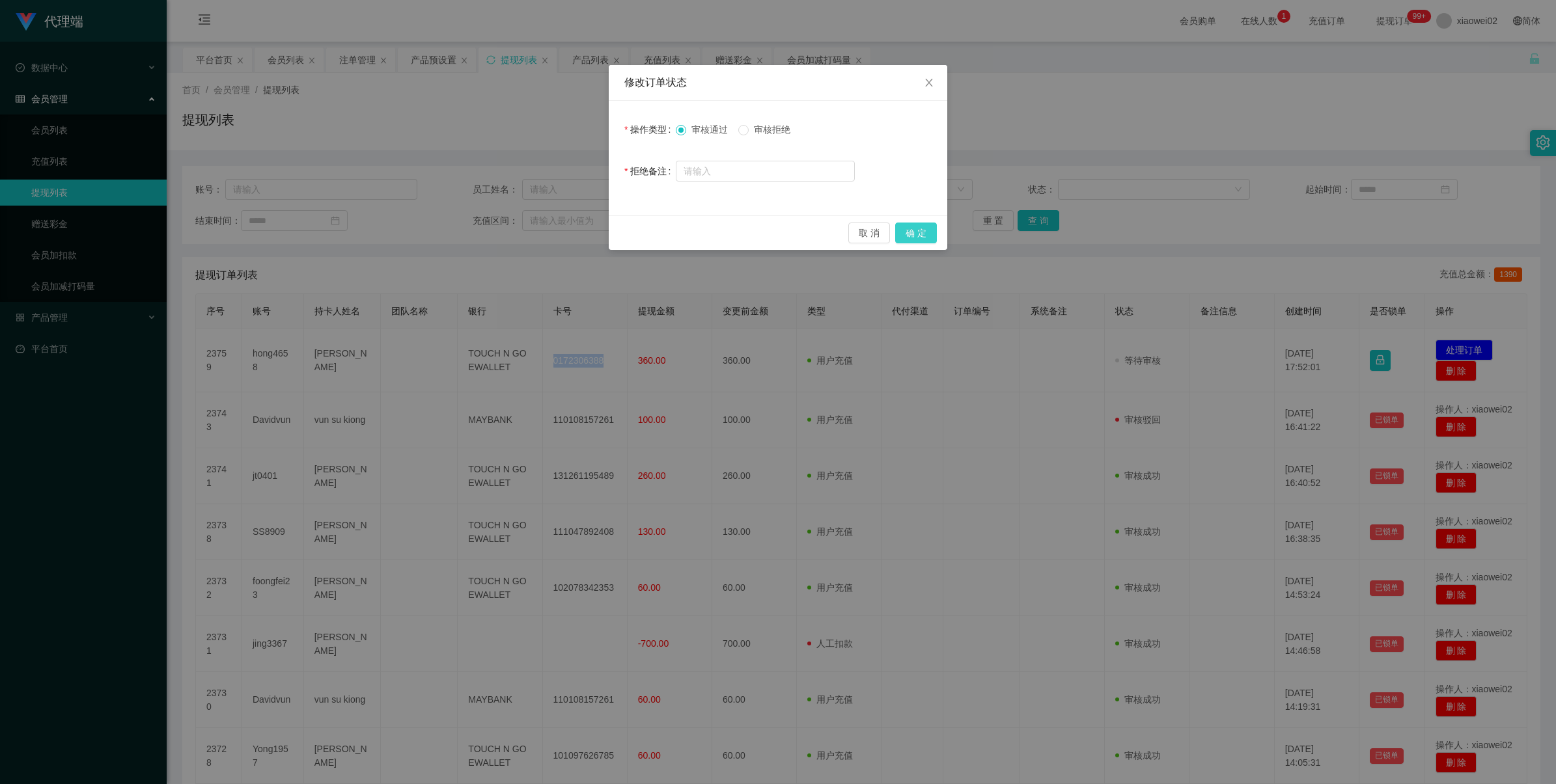
click at [735, 240] on button "确 定" at bounding box center [916, 233] width 42 height 21
